Goal: Task Accomplishment & Management: Use online tool/utility

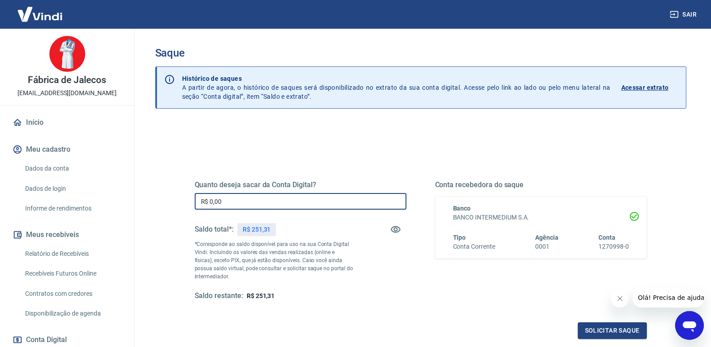
click at [226, 197] on input "R$ 0,00" at bounding box center [301, 201] width 212 height 17
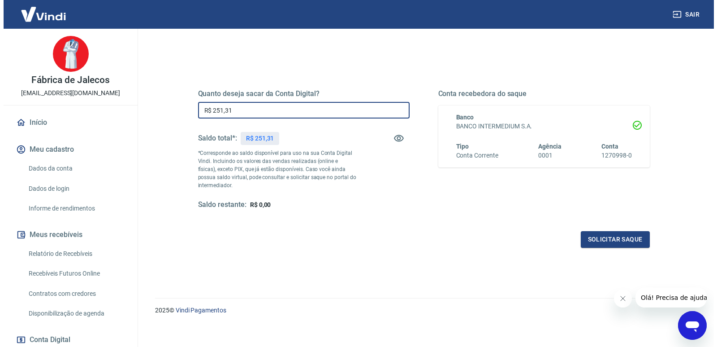
scroll to position [97, 0]
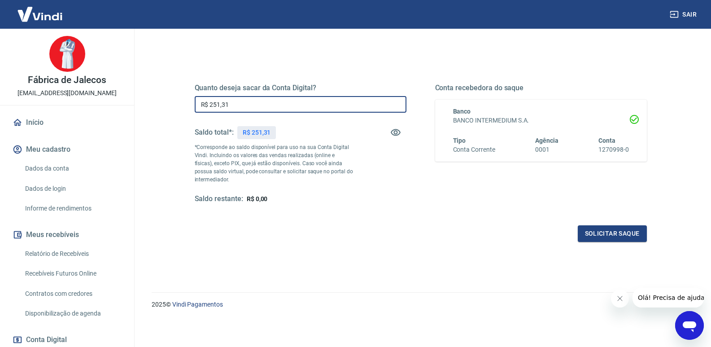
type input "R$ 251,31"
click at [603, 229] on button "Solicitar saque" at bounding box center [612, 233] width 69 height 17
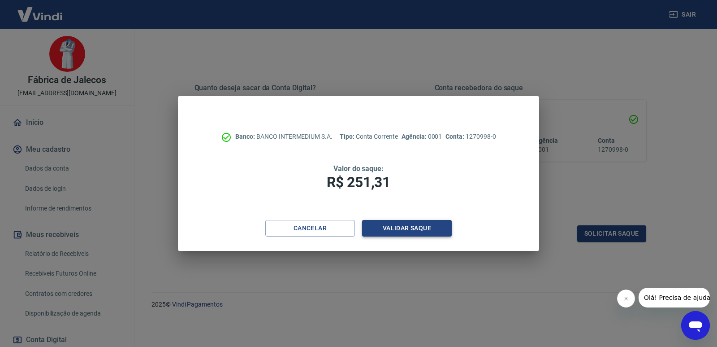
click at [394, 227] on button "Validar saque" at bounding box center [407, 228] width 90 height 17
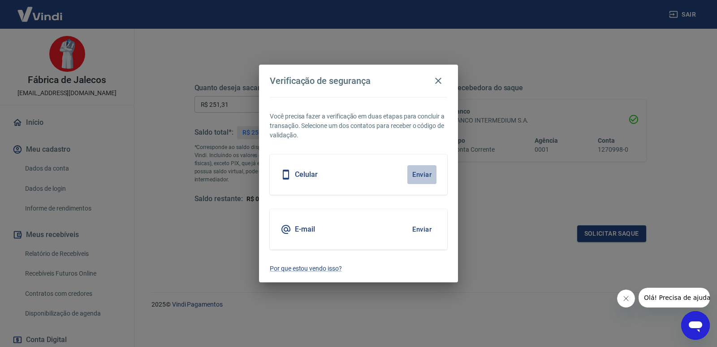
click at [426, 175] on button "Enviar" at bounding box center [422, 174] width 29 height 19
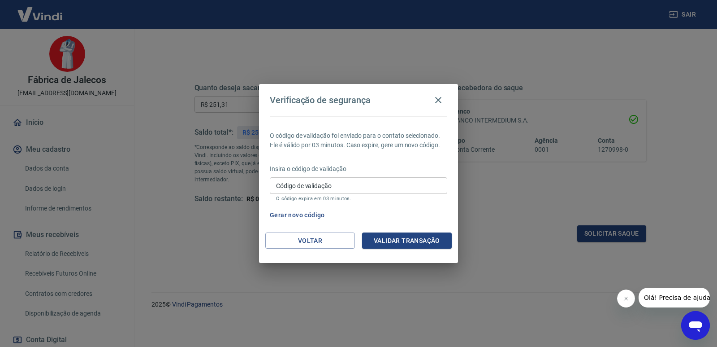
click at [352, 185] on input "Código de validação" at bounding box center [359, 185] width 178 height 17
type input "924033"
click at [411, 232] on button "Validar transação" at bounding box center [407, 240] width 90 height 17
